Goal: Transaction & Acquisition: Purchase product/service

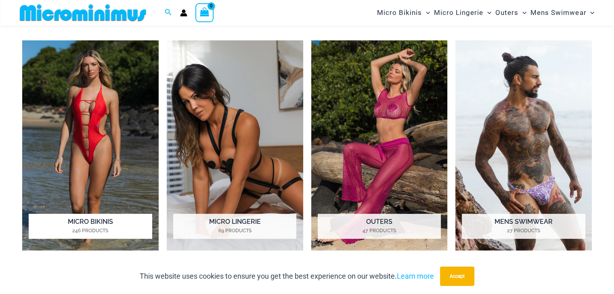
scroll to position [358, 0]
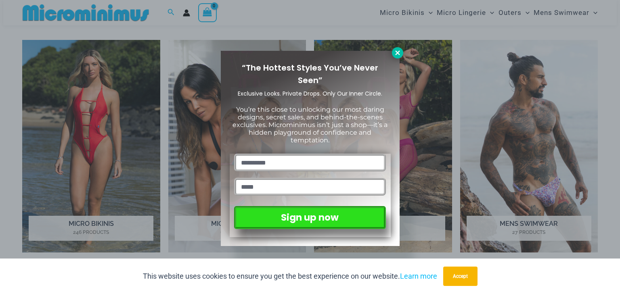
click at [395, 54] on icon at bounding box center [397, 52] width 4 height 4
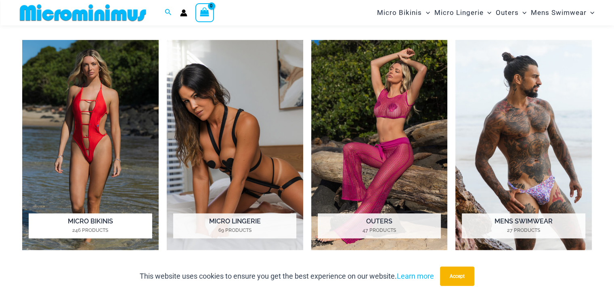
click at [125, 230] on mark "246 Products" at bounding box center [90, 230] width 123 height 7
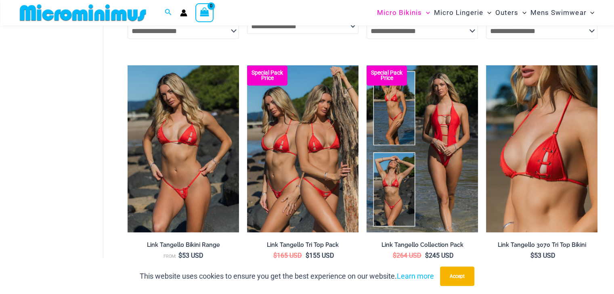
scroll to position [848, 0]
